Goal: Task Accomplishment & Management: Manage account settings

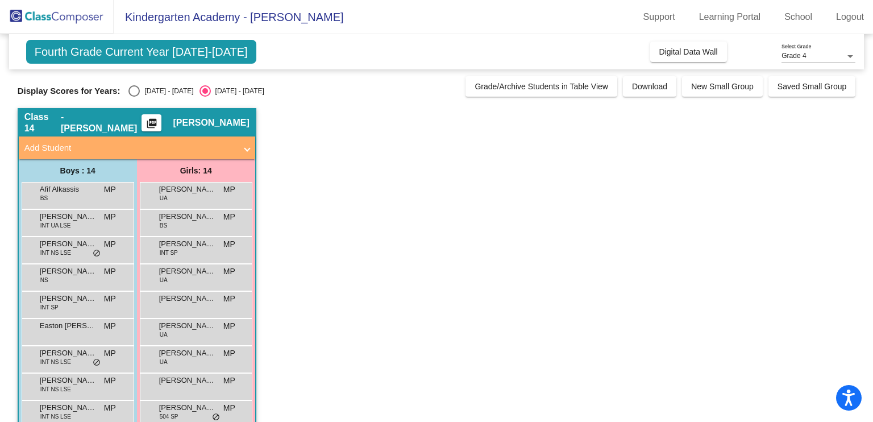
click at [135, 91] on div "Select an option" at bounding box center [133, 90] width 11 height 11
click at [134, 97] on input "[DATE] - [DATE]" at bounding box center [134, 97] width 1 height 1
radio input "true"
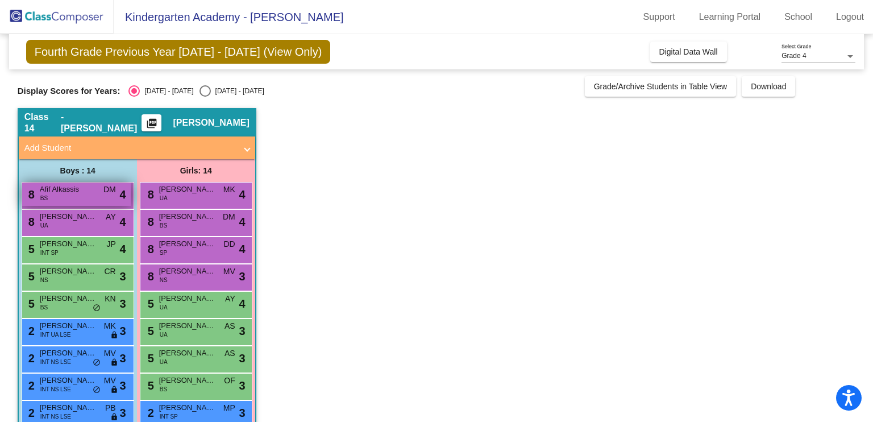
click at [62, 190] on span "Afif Alkassis" at bounding box center [68, 189] width 57 height 11
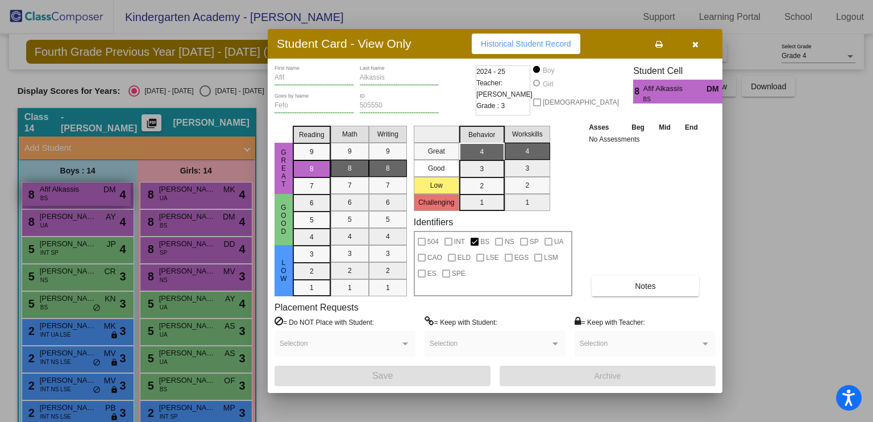
drag, startPoint x: 94, startPoint y: 195, endPoint x: 92, endPoint y: 202, distance: 7.0
click at [94, 195] on div at bounding box center [436, 211] width 873 height 422
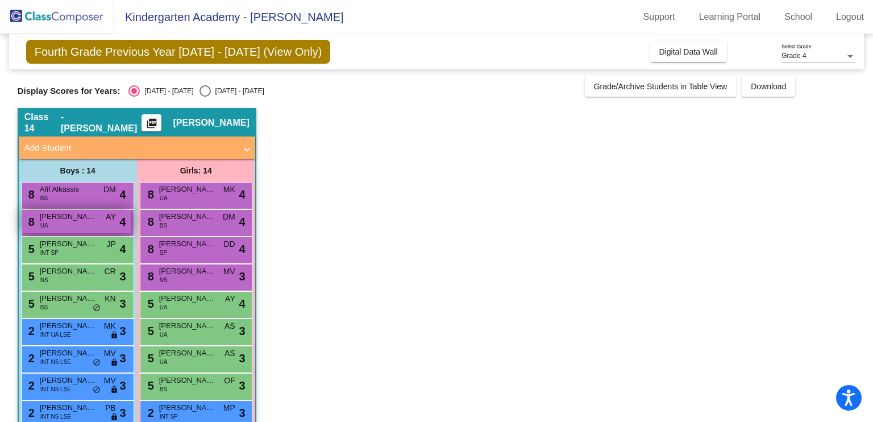
click at [82, 225] on div "8 [PERSON_NAME] UA AY lock do_not_disturb_alt 4" at bounding box center [76, 221] width 109 height 23
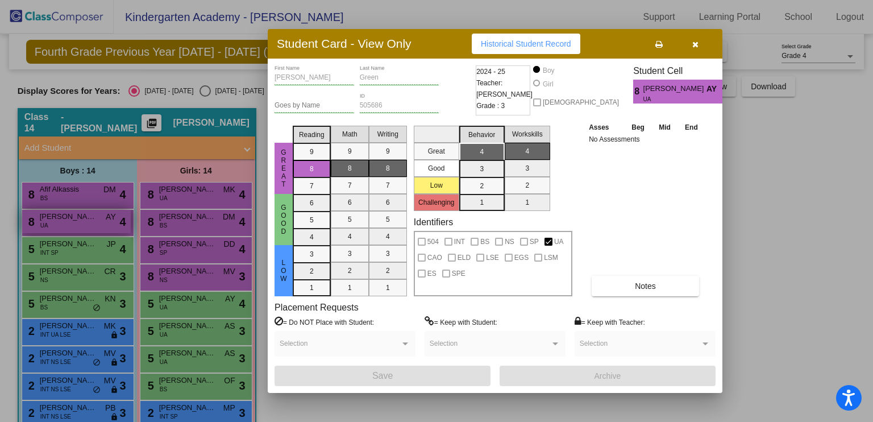
click at [82, 225] on div at bounding box center [436, 211] width 873 height 422
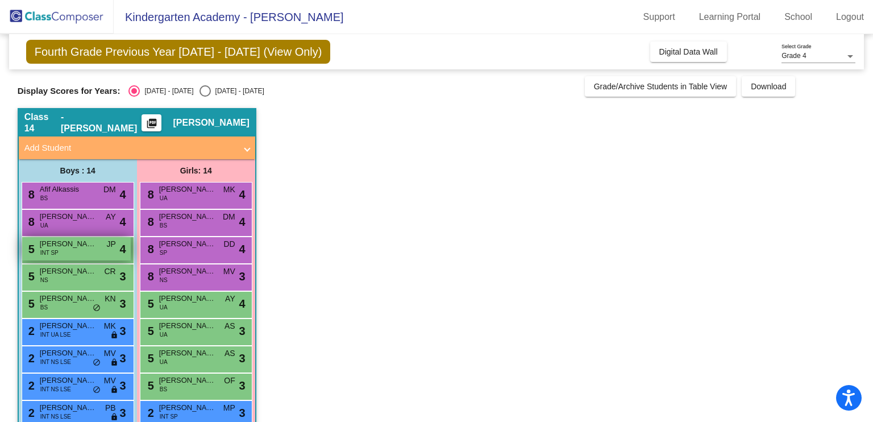
click at [92, 250] on div "5 [PERSON_NAME] INT SP JP lock do_not_disturb_alt 4" at bounding box center [76, 248] width 109 height 23
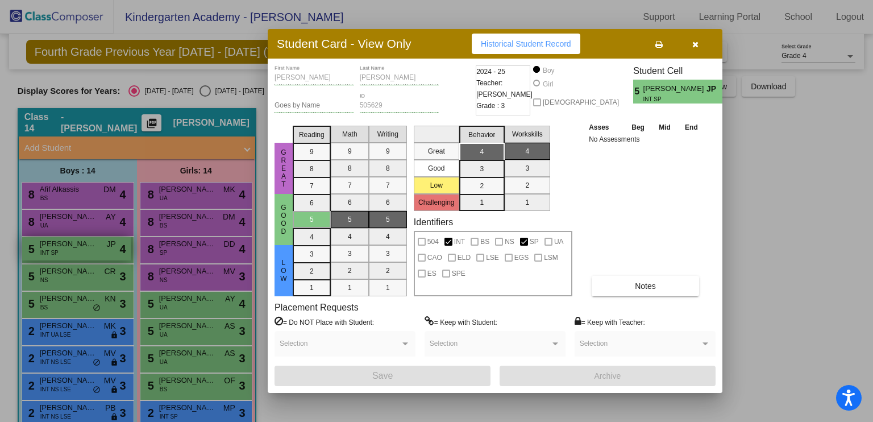
click at [92, 250] on div at bounding box center [436, 211] width 873 height 422
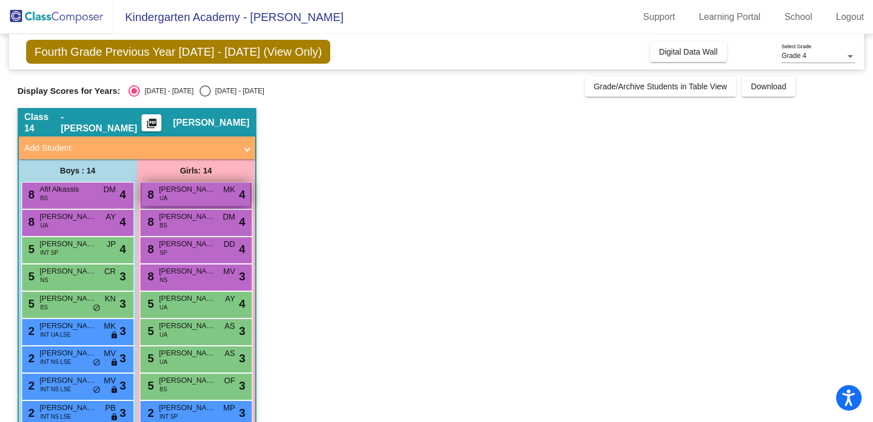
click at [198, 197] on div "8 [PERSON_NAME] UA MK lock do_not_disturb_alt 4" at bounding box center [196, 193] width 109 height 23
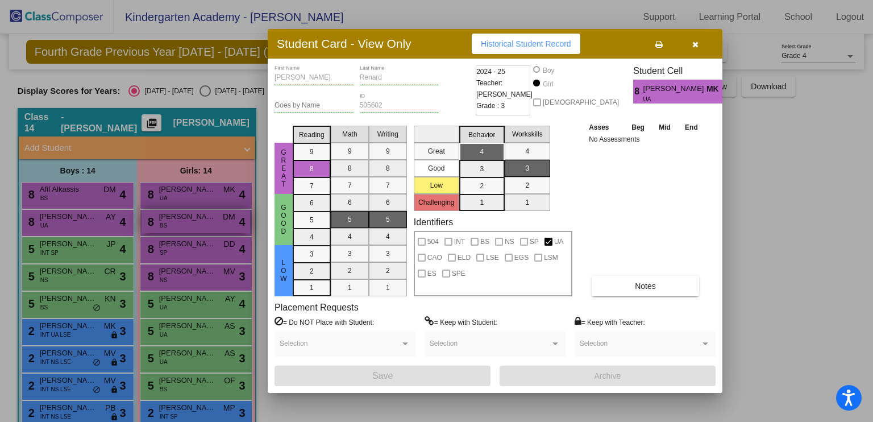
click at [195, 209] on div at bounding box center [436, 211] width 873 height 422
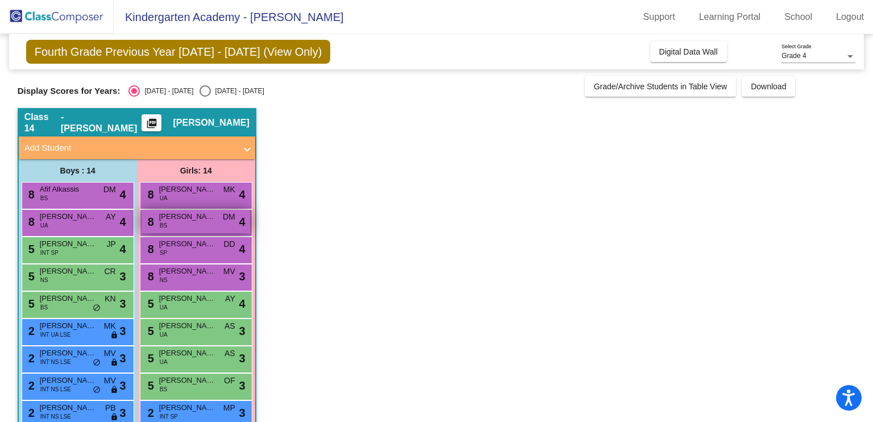
click at [193, 214] on span "[PERSON_NAME]" at bounding box center [187, 216] width 57 height 11
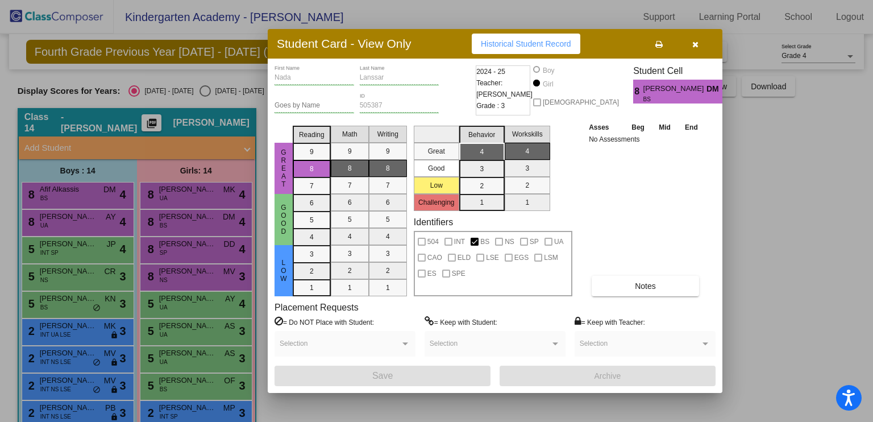
click at [184, 240] on div at bounding box center [436, 211] width 873 height 422
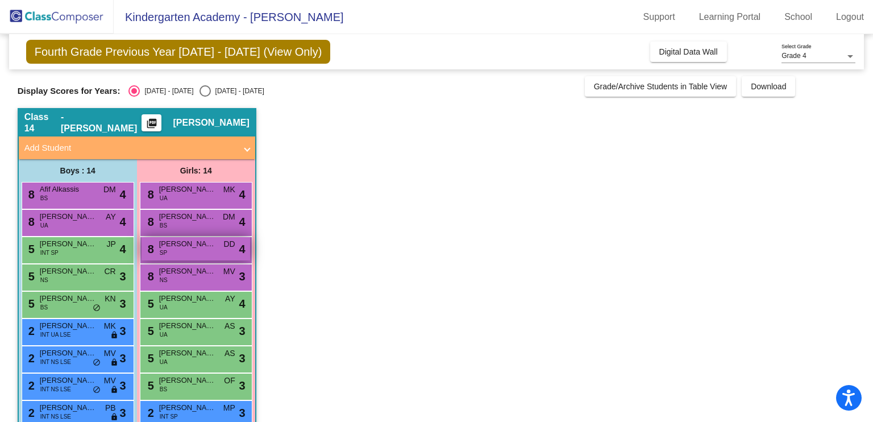
click at [186, 253] on div "8 [PERSON_NAME] SP DD lock do_not_disturb_alt 4" at bounding box center [196, 248] width 109 height 23
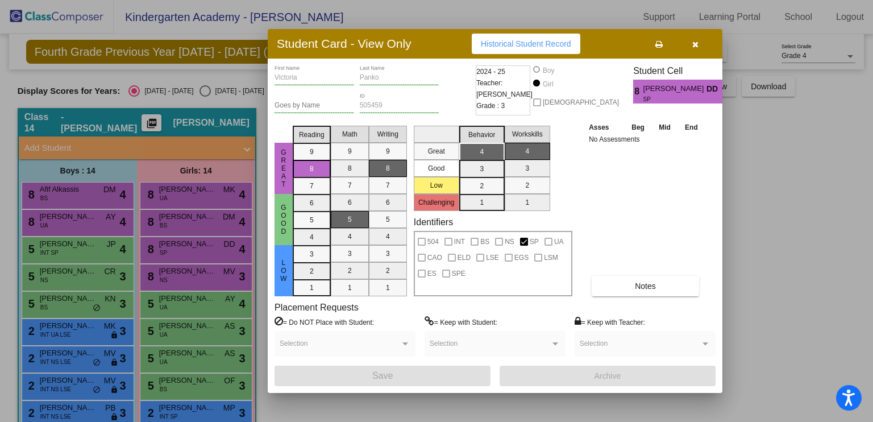
click at [186, 278] on div at bounding box center [436, 211] width 873 height 422
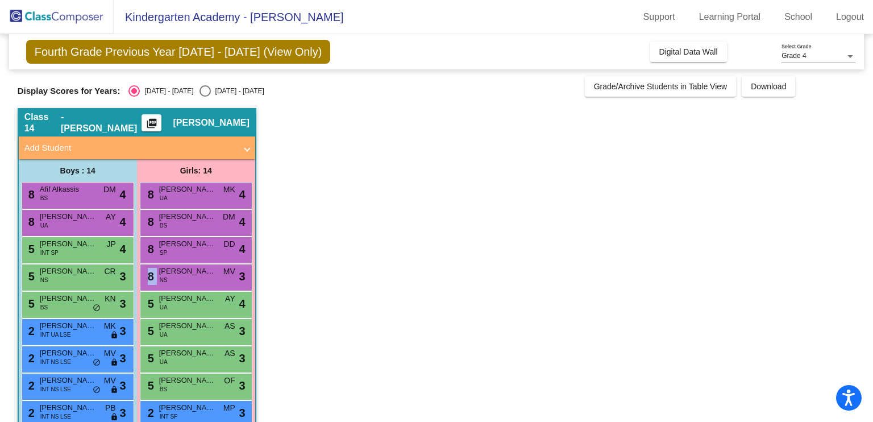
click at [186, 278] on div "8 [PERSON_NAME] NS MV lock do_not_disturb_alt 3" at bounding box center [196, 275] width 109 height 23
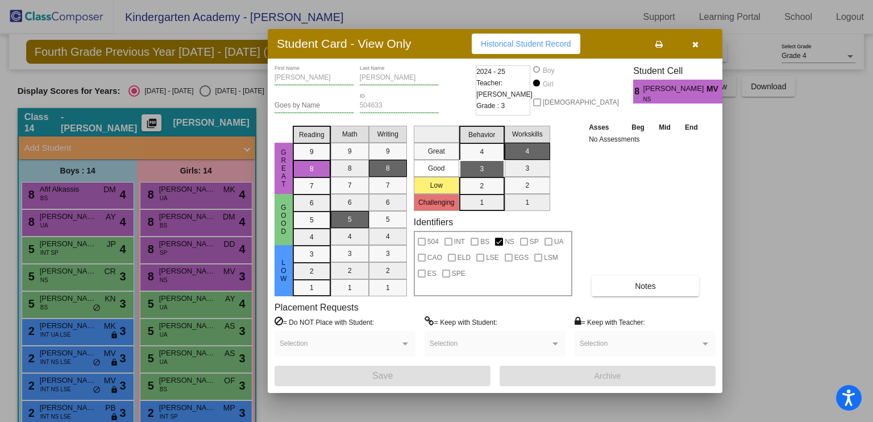
click at [186, 260] on div at bounding box center [436, 211] width 873 height 422
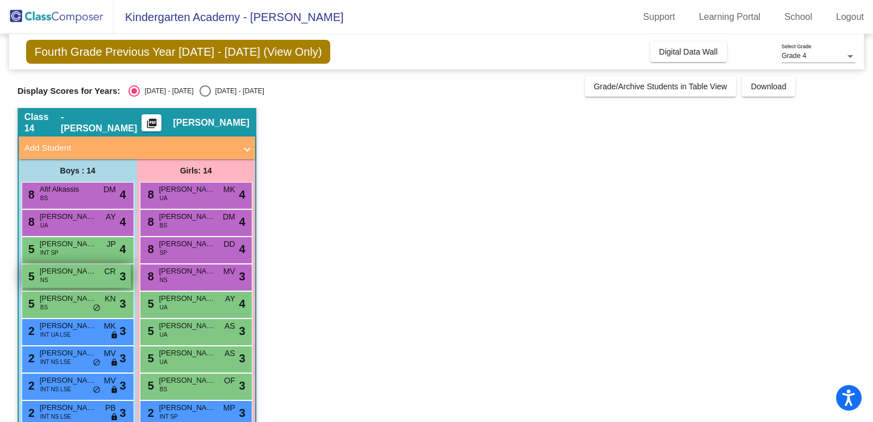
click at [69, 268] on span "[PERSON_NAME]" at bounding box center [68, 270] width 57 height 11
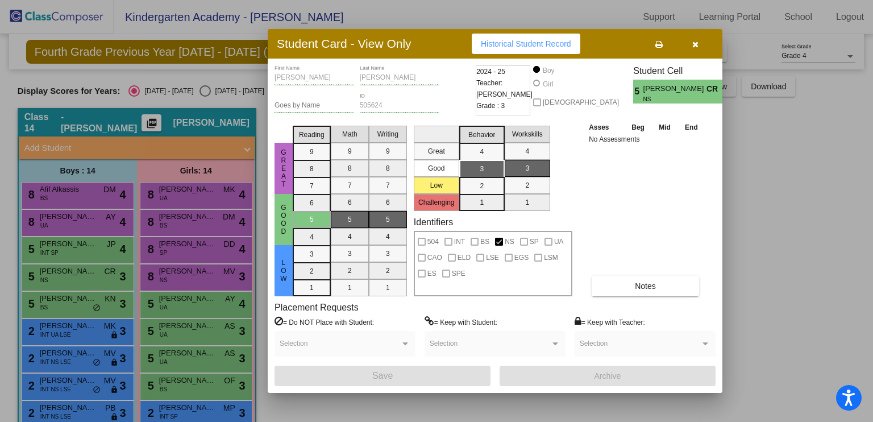
click at [65, 310] on div at bounding box center [436, 211] width 873 height 422
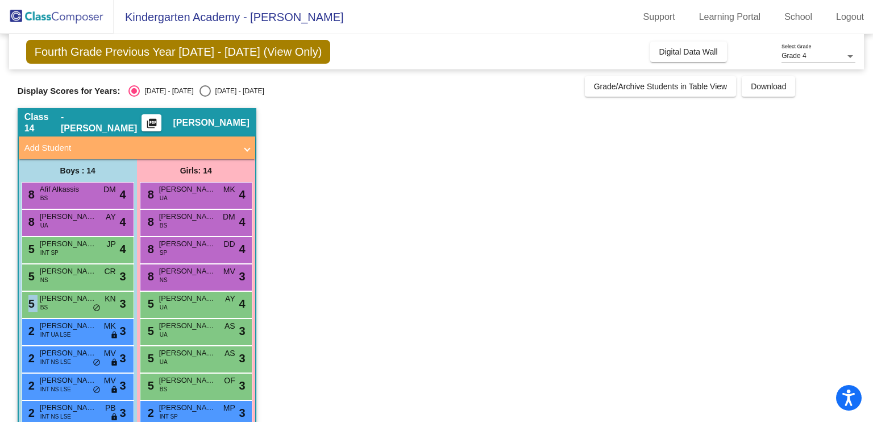
click at [65, 310] on div "5 [PERSON_NAME] BS KN lock do_not_disturb_alt 3" at bounding box center [76, 303] width 109 height 23
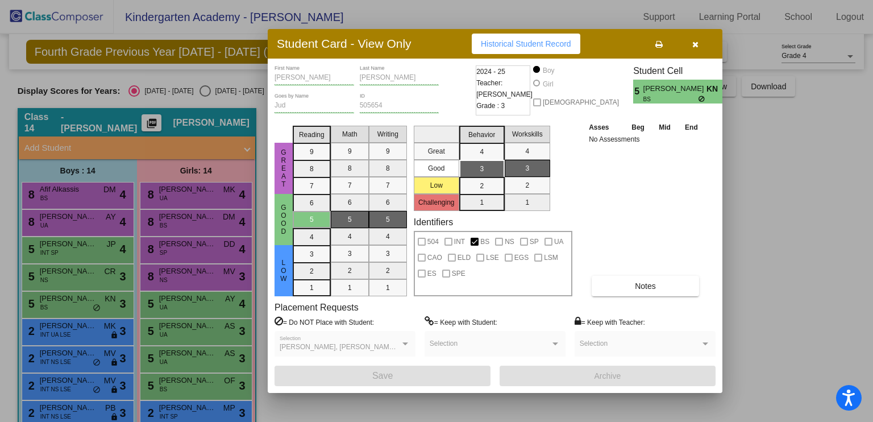
click at [65, 310] on div at bounding box center [436, 211] width 873 height 422
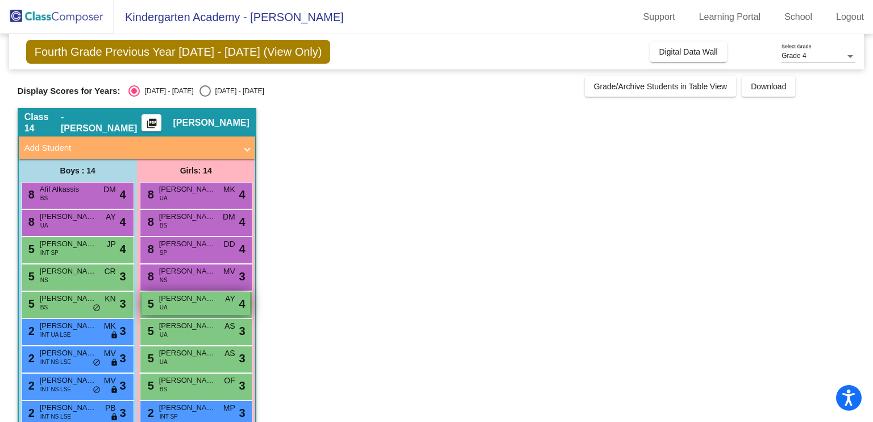
click at [185, 310] on div "5 [PERSON_NAME] UA AY lock do_not_disturb_alt 4" at bounding box center [196, 303] width 109 height 23
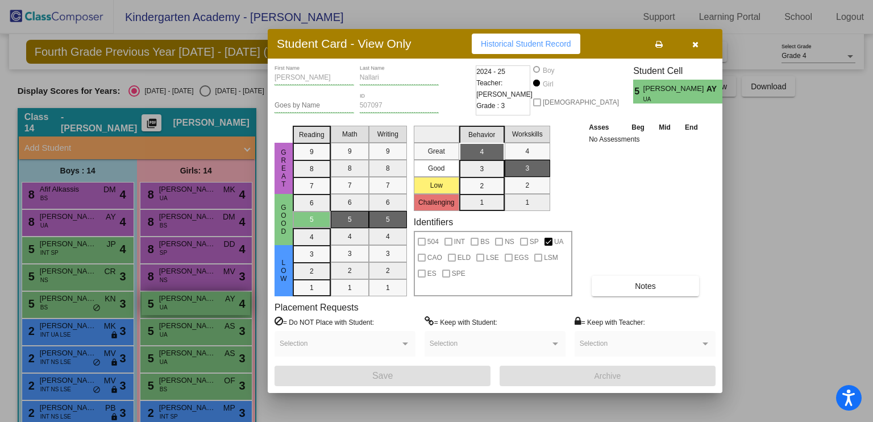
click at [185, 310] on div at bounding box center [436, 211] width 873 height 422
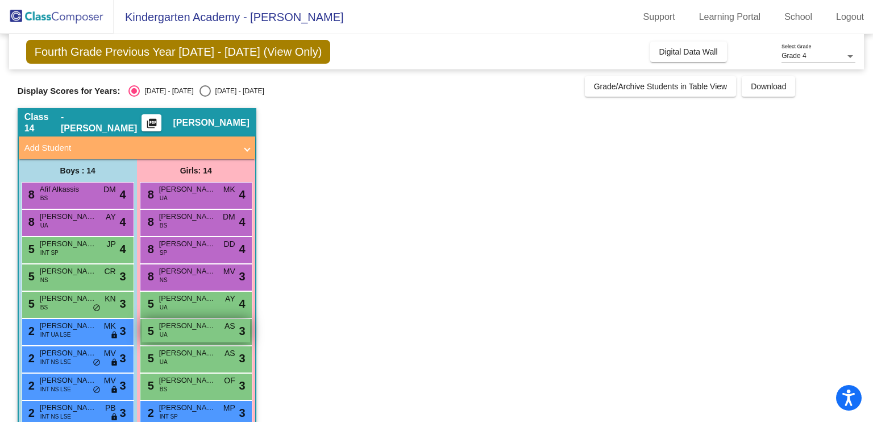
click at [220, 338] on div "5 [PERSON_NAME] UA AS lock do_not_disturb_alt 3" at bounding box center [196, 330] width 109 height 23
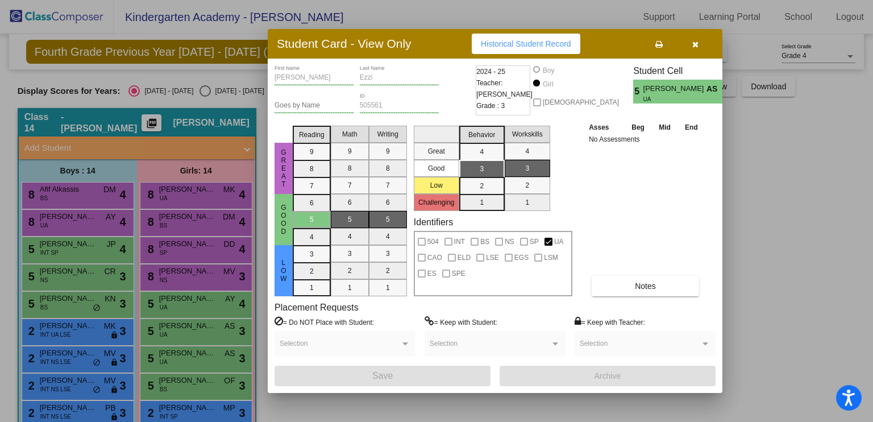
click at [218, 338] on div at bounding box center [436, 211] width 873 height 422
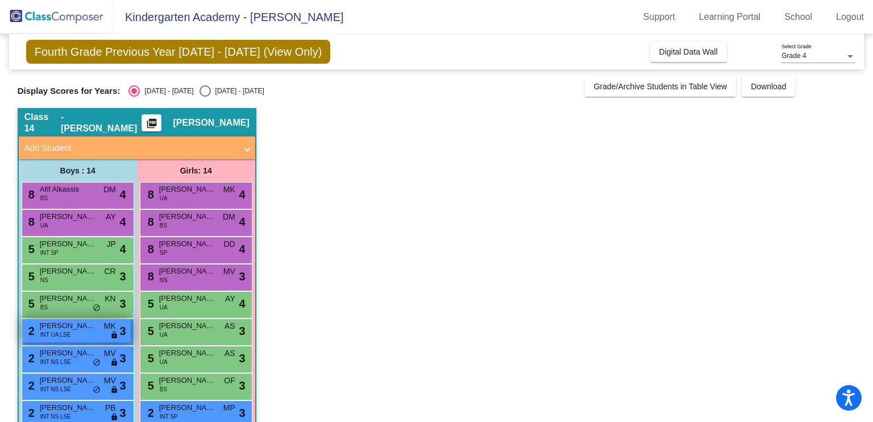
click at [98, 329] on div "2 [PERSON_NAME] INT UA LSE MK lock do_not_disturb_alt 3" at bounding box center [76, 330] width 109 height 23
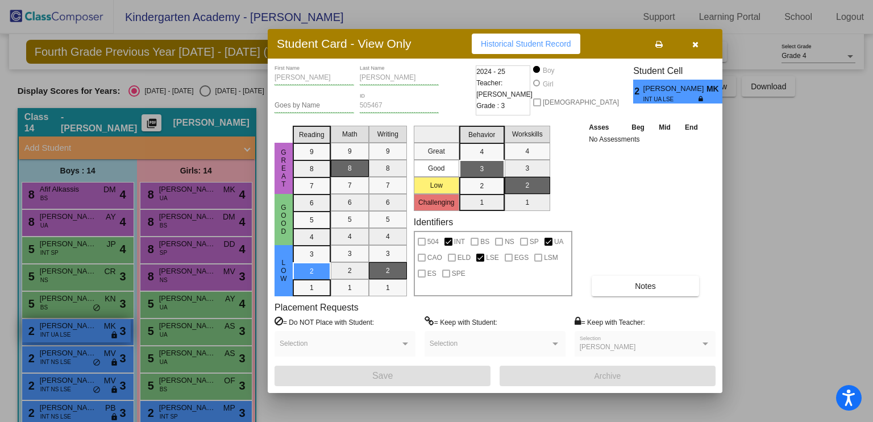
click at [95, 329] on div at bounding box center [436, 211] width 873 height 422
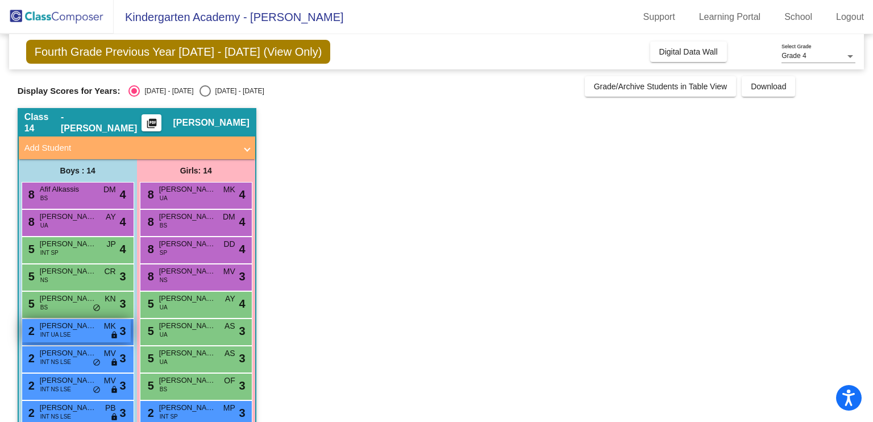
click at [95, 329] on span "[PERSON_NAME]" at bounding box center [68, 325] width 57 height 11
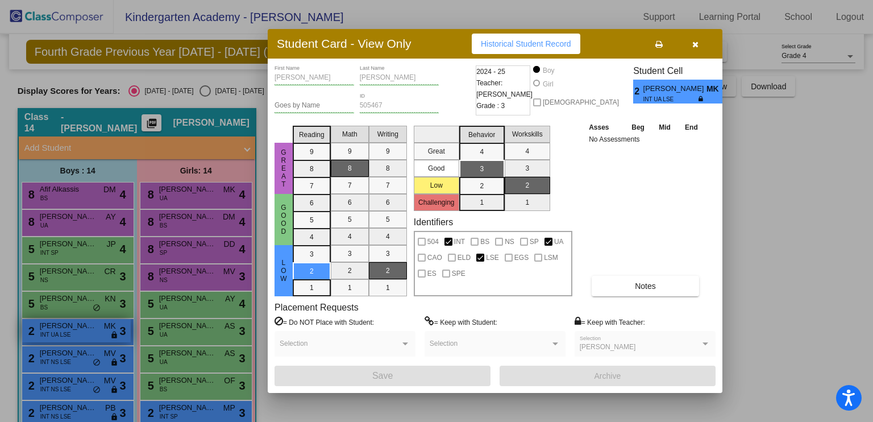
click at [95, 329] on div at bounding box center [436, 211] width 873 height 422
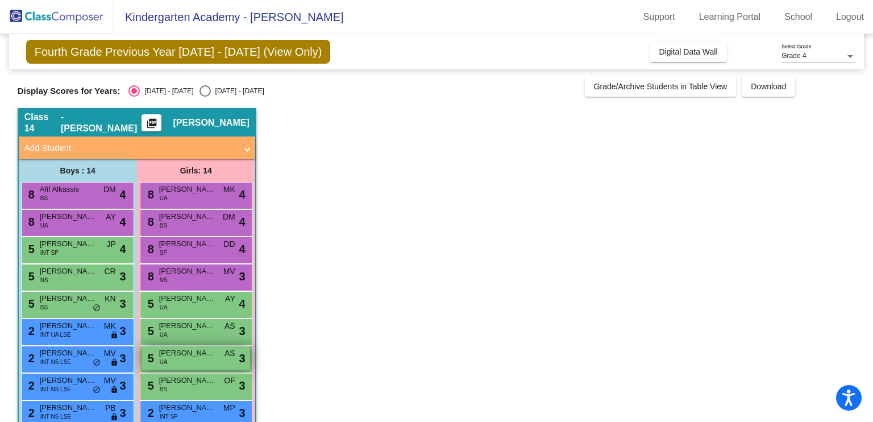
click at [190, 358] on div "5 [PERSON_NAME] UA AS lock do_not_disturb_alt 3" at bounding box center [196, 357] width 109 height 23
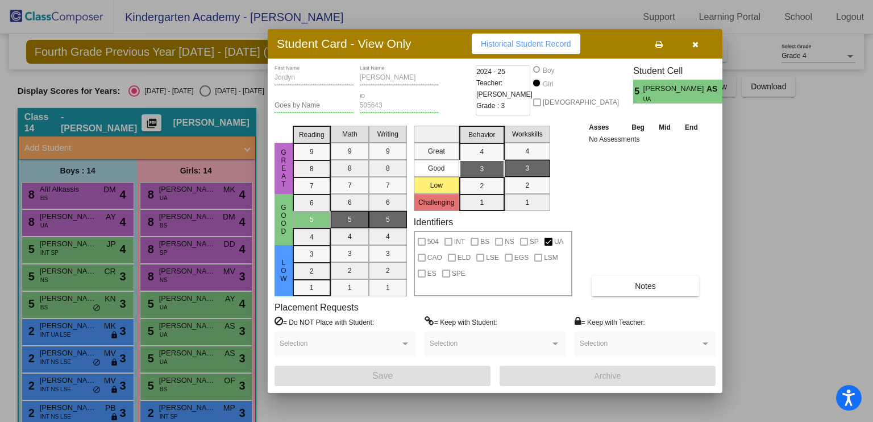
click at [189, 359] on div at bounding box center [436, 211] width 873 height 422
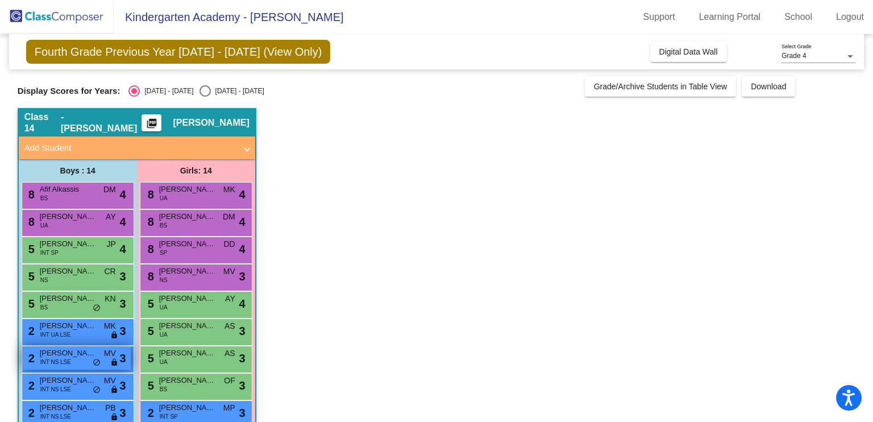
click at [43, 350] on span "[PERSON_NAME]" at bounding box center [68, 352] width 57 height 11
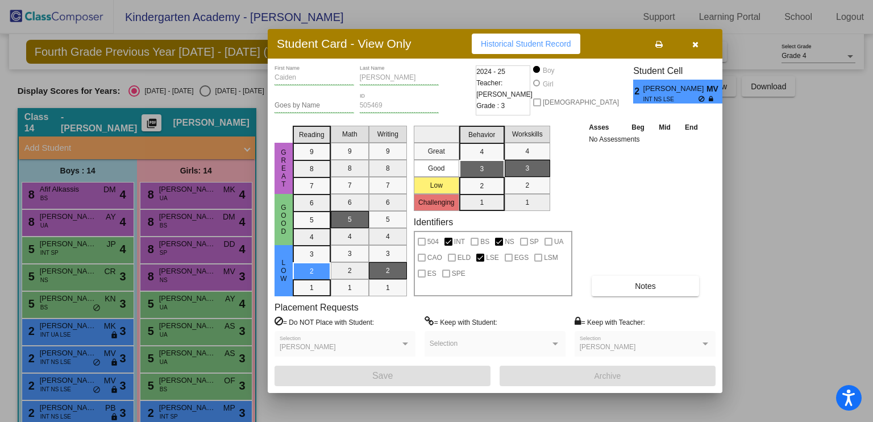
click at [76, 322] on div at bounding box center [436, 211] width 873 height 422
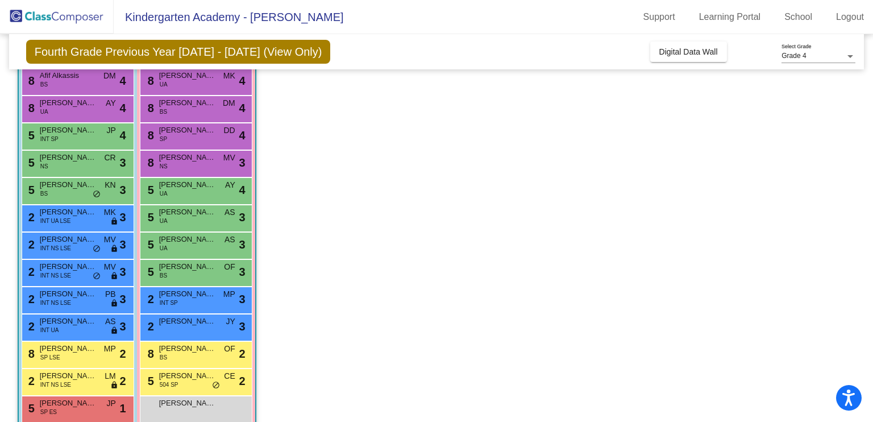
scroll to position [159, 0]
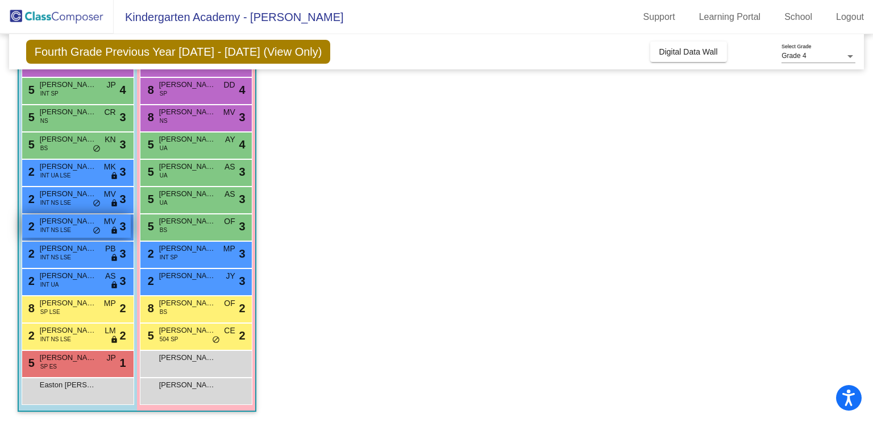
click at [74, 230] on div "2 [PERSON_NAME] INT NS LSE MV lock do_not_disturb_alt 3" at bounding box center [76, 225] width 109 height 23
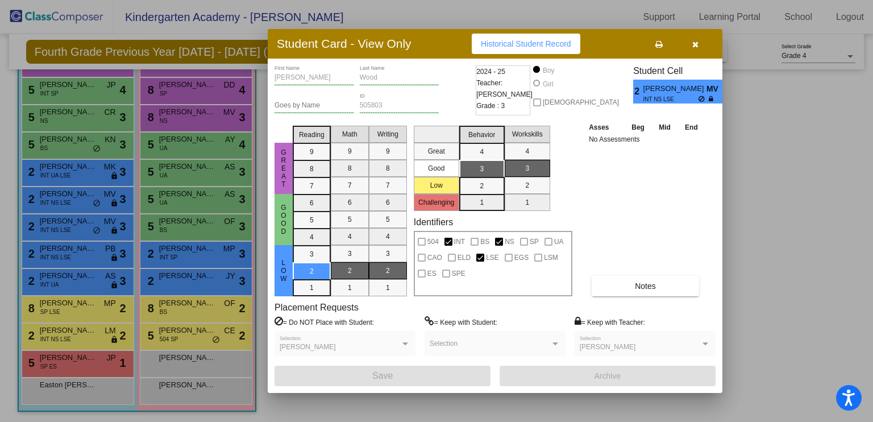
click at [76, 251] on div at bounding box center [436, 211] width 873 height 422
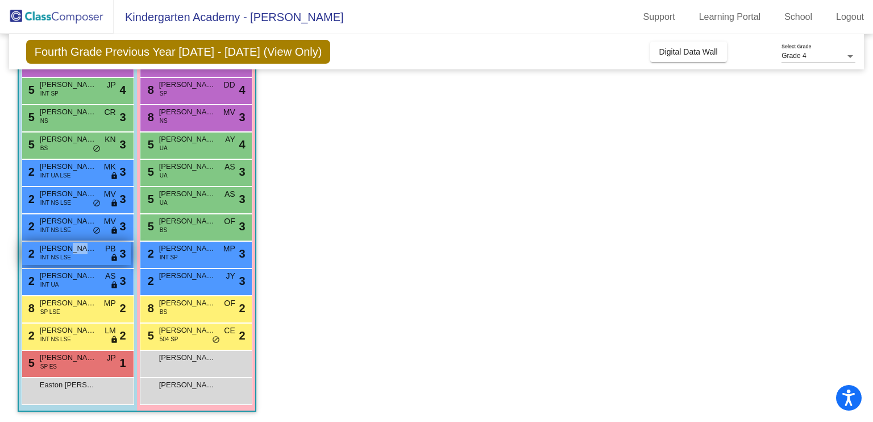
click at [76, 252] on span "[PERSON_NAME]" at bounding box center [68, 248] width 57 height 11
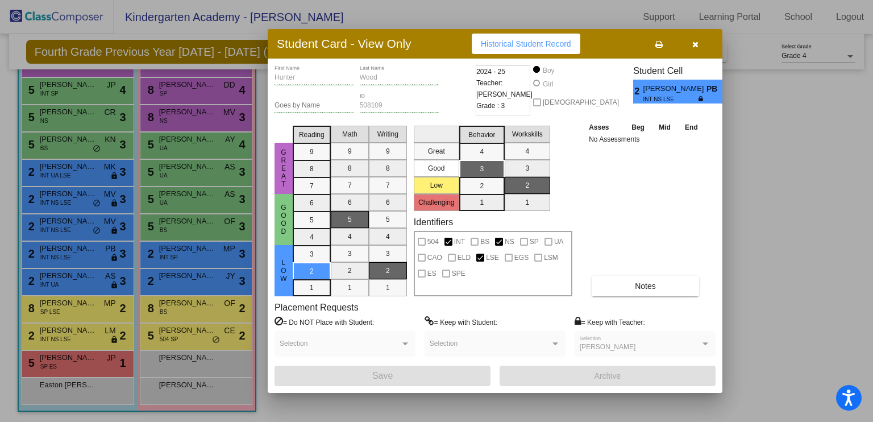
click at [72, 284] on div at bounding box center [436, 211] width 873 height 422
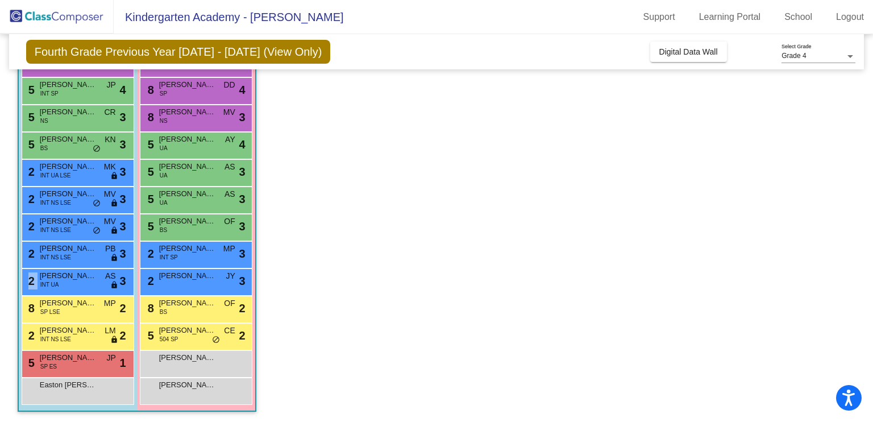
click at [72, 284] on div "2 [PERSON_NAME] INT UA AS lock do_not_disturb_alt 3" at bounding box center [76, 280] width 109 height 23
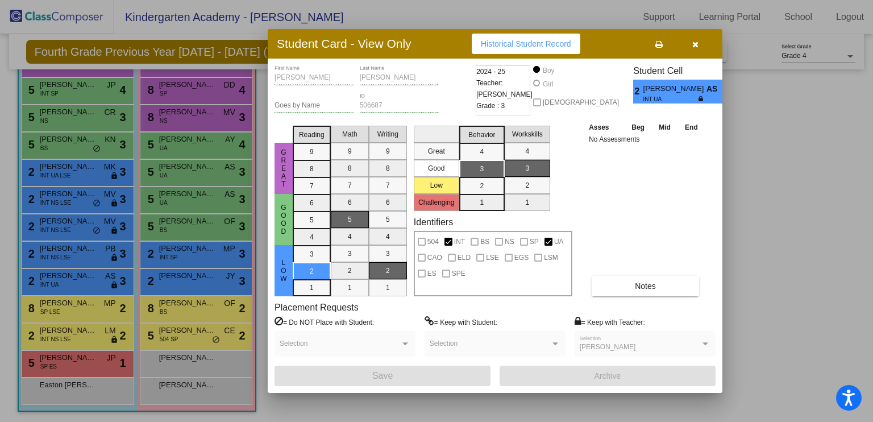
click at [72, 285] on div at bounding box center [436, 211] width 873 height 422
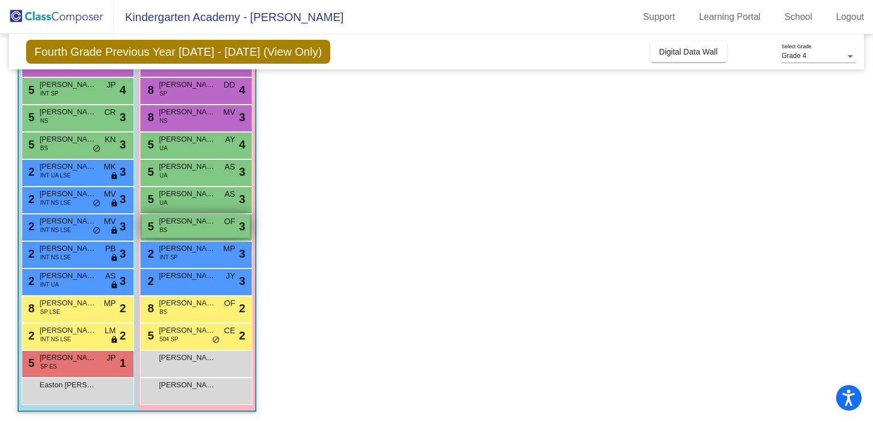
click at [201, 228] on div "5 [PERSON_NAME] BS OF lock do_not_disturb_alt 3" at bounding box center [196, 225] width 109 height 23
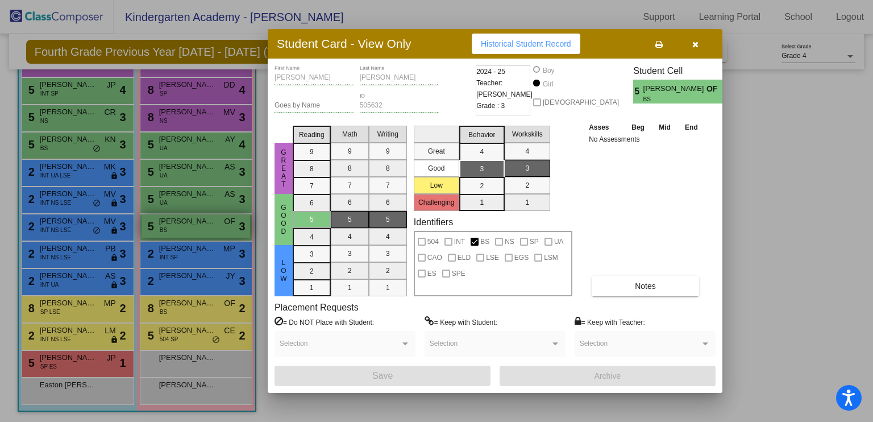
click at [201, 228] on div at bounding box center [436, 211] width 873 height 422
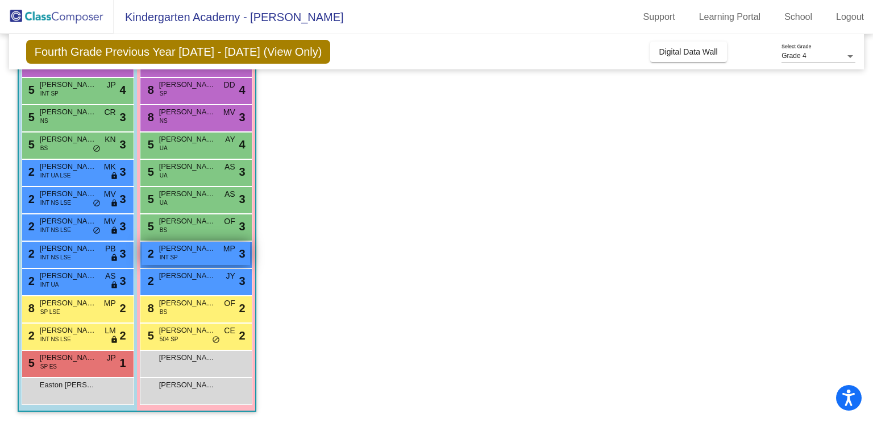
click at [191, 249] on span "[PERSON_NAME]" at bounding box center [187, 248] width 57 height 11
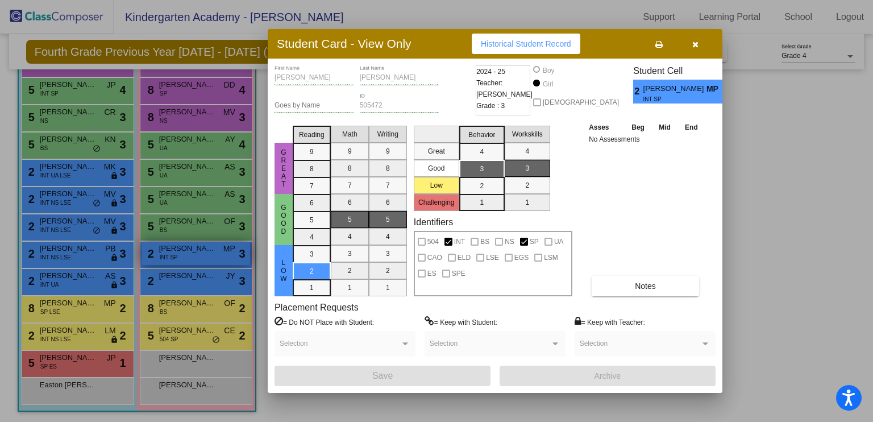
click at [191, 249] on div at bounding box center [436, 211] width 873 height 422
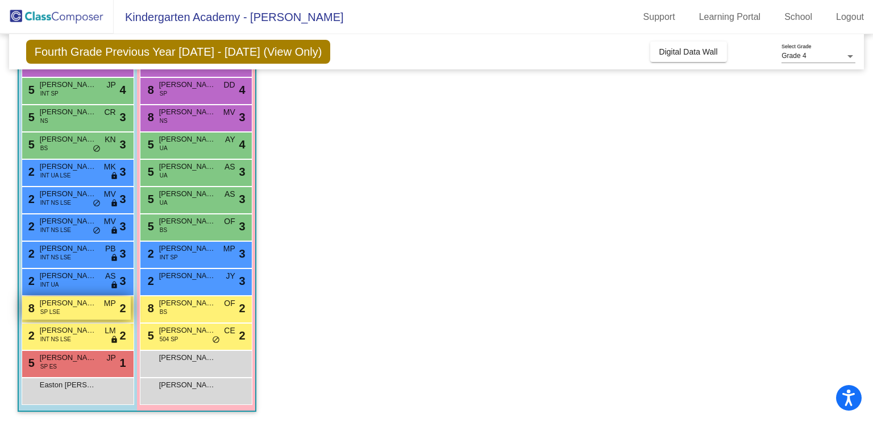
click at [57, 306] on span "[PERSON_NAME]" at bounding box center [68, 302] width 57 height 11
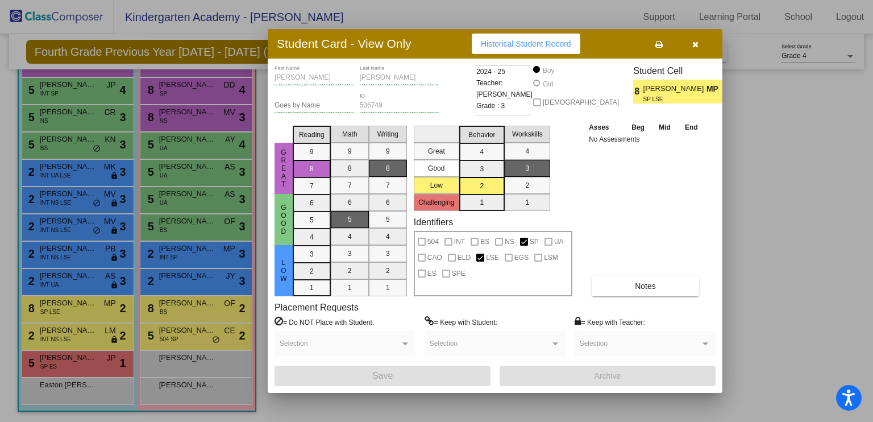
click at [64, 356] on div at bounding box center [436, 211] width 873 height 422
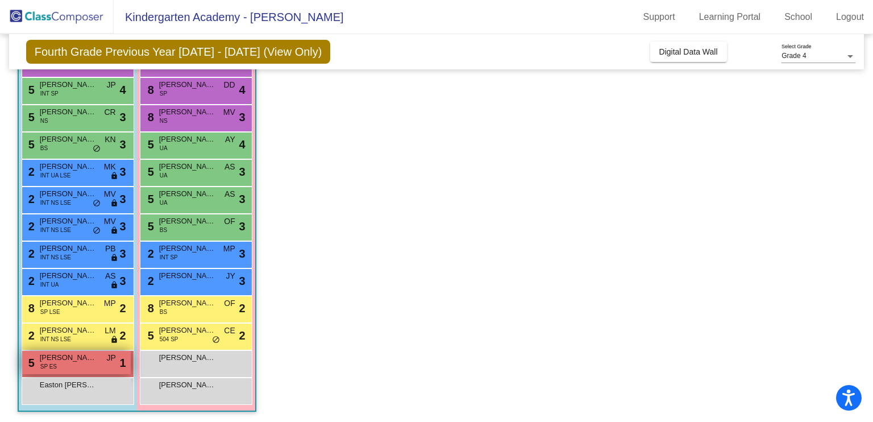
click at [64, 356] on span "[PERSON_NAME]" at bounding box center [68, 357] width 57 height 11
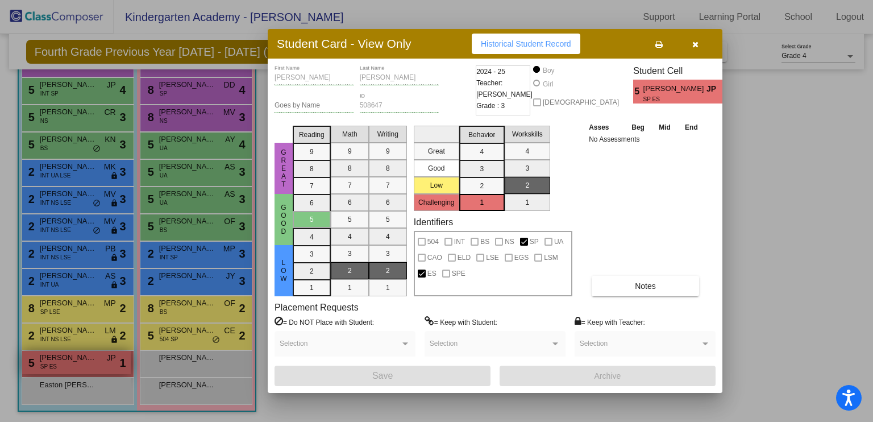
click at [64, 356] on div at bounding box center [436, 211] width 873 height 422
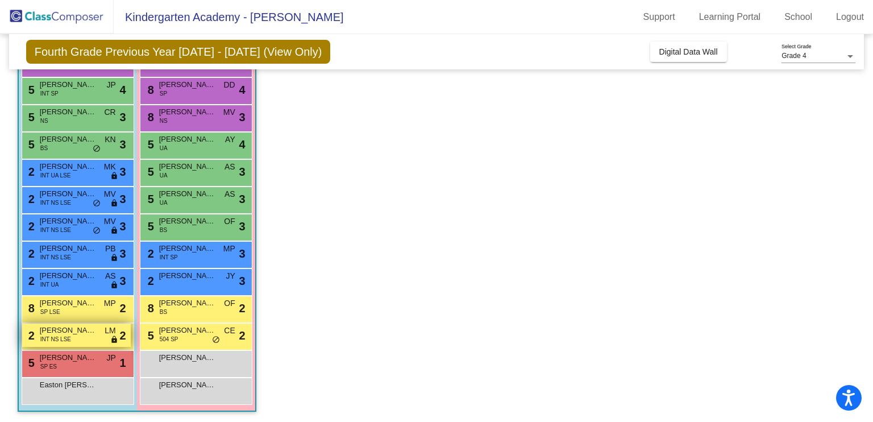
click at [70, 344] on div "2 [PERSON_NAME] INT NS LSE LM lock do_not_disturb_alt 2" at bounding box center [76, 334] width 109 height 23
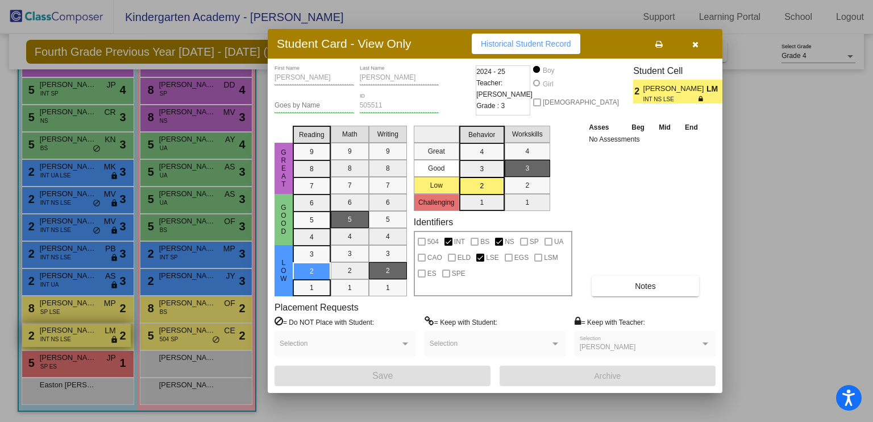
click at [70, 344] on div at bounding box center [436, 211] width 873 height 422
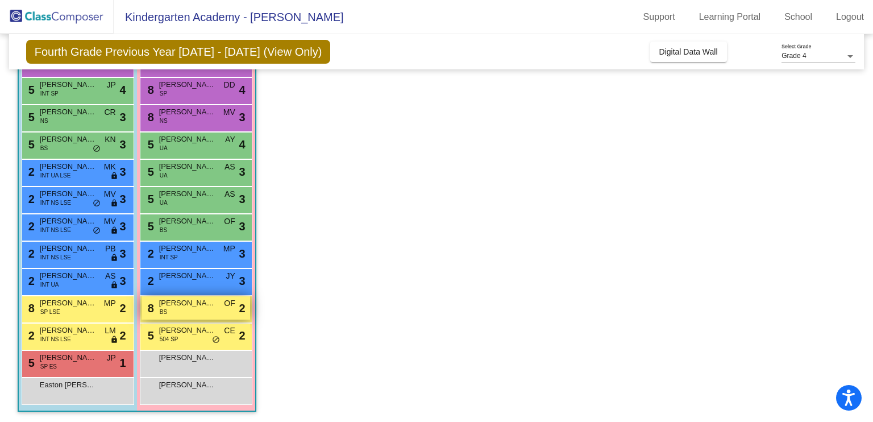
click at [191, 297] on span "[PERSON_NAME]" at bounding box center [187, 302] width 57 height 11
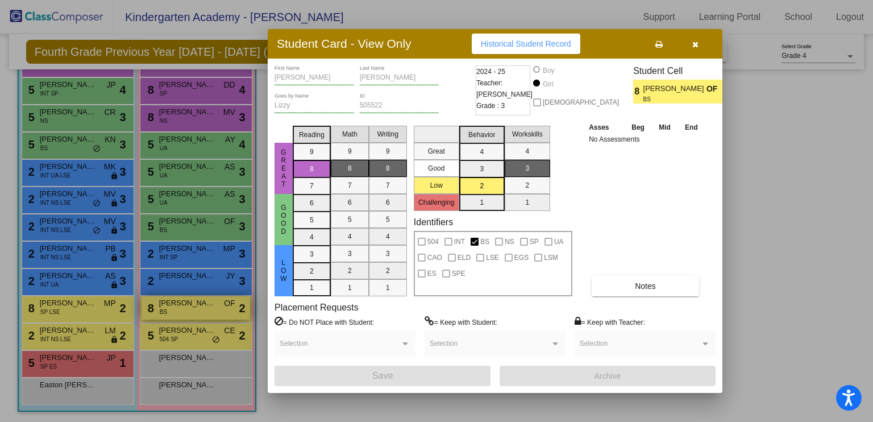
click at [189, 297] on div at bounding box center [436, 211] width 873 height 422
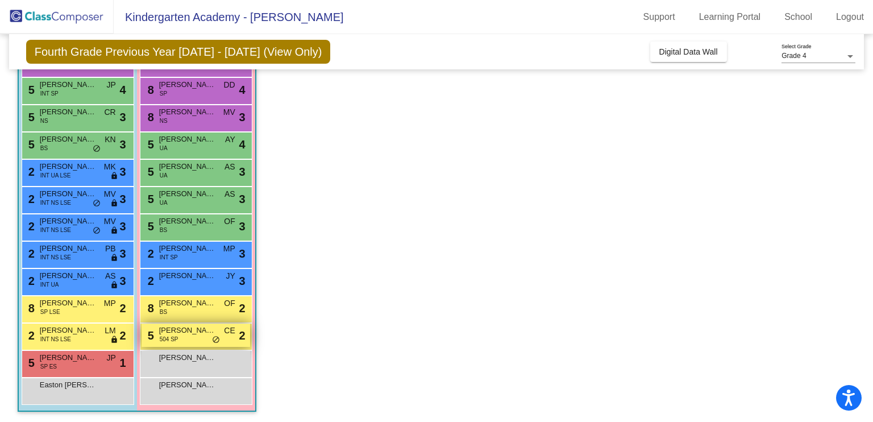
click at [200, 331] on span "[PERSON_NAME]" at bounding box center [187, 330] width 57 height 11
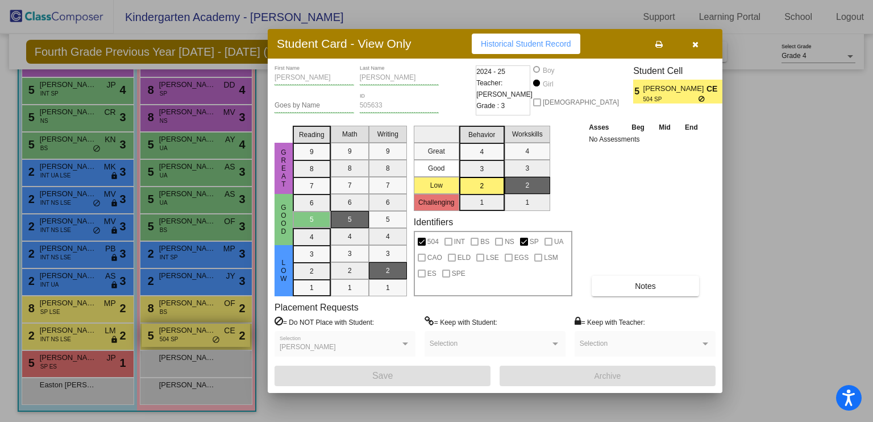
click at [200, 331] on div at bounding box center [436, 211] width 873 height 422
